Goal: Task Accomplishment & Management: Manage account settings

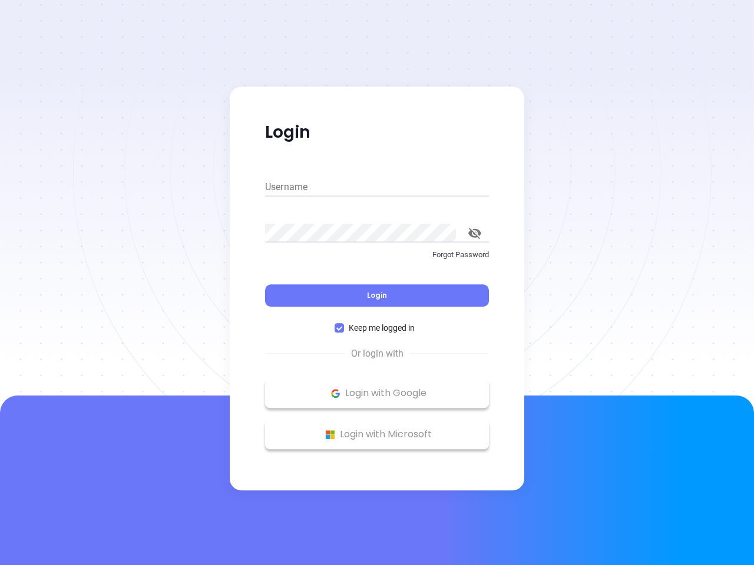
click at [377, 283] on div "Login" at bounding box center [377, 288] width 224 height 37
click at [377, 187] on input "Username" at bounding box center [377, 187] width 224 height 19
click at [475, 233] on icon "toggle password visibility" at bounding box center [474, 233] width 13 height 11
click at [377, 296] on span "Login" at bounding box center [377, 295] width 20 height 10
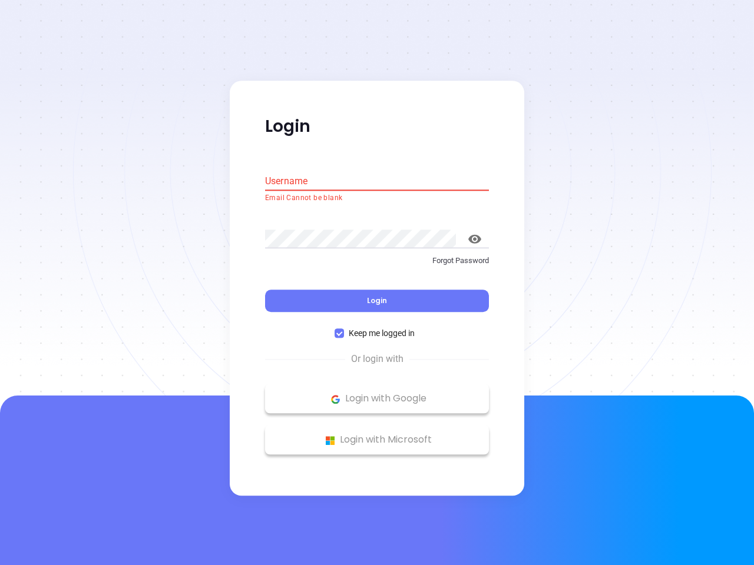
click at [377, 328] on span "Keep me logged in" at bounding box center [381, 333] width 75 height 13
click at [344, 329] on input "Keep me logged in" at bounding box center [338, 333] width 9 height 9
checkbox input "false"
click at [377, 393] on p "Login with Google" at bounding box center [377, 399] width 212 height 18
click at [377, 435] on p "Login with Microsoft" at bounding box center [377, 441] width 212 height 18
